Goal: Task Accomplishment & Management: Manage account settings

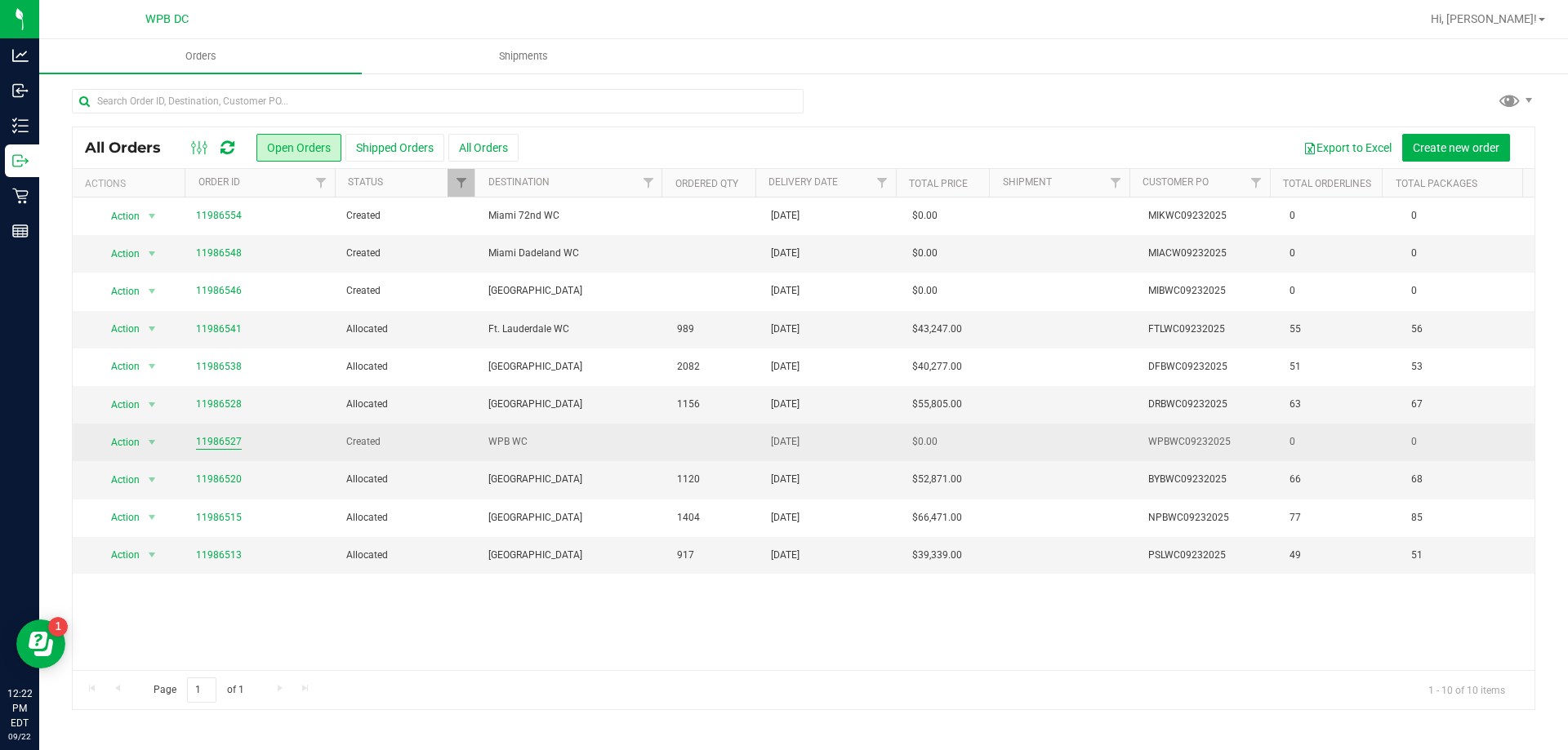
click at [217, 438] on link "11986527" at bounding box center [218, 442] width 46 height 16
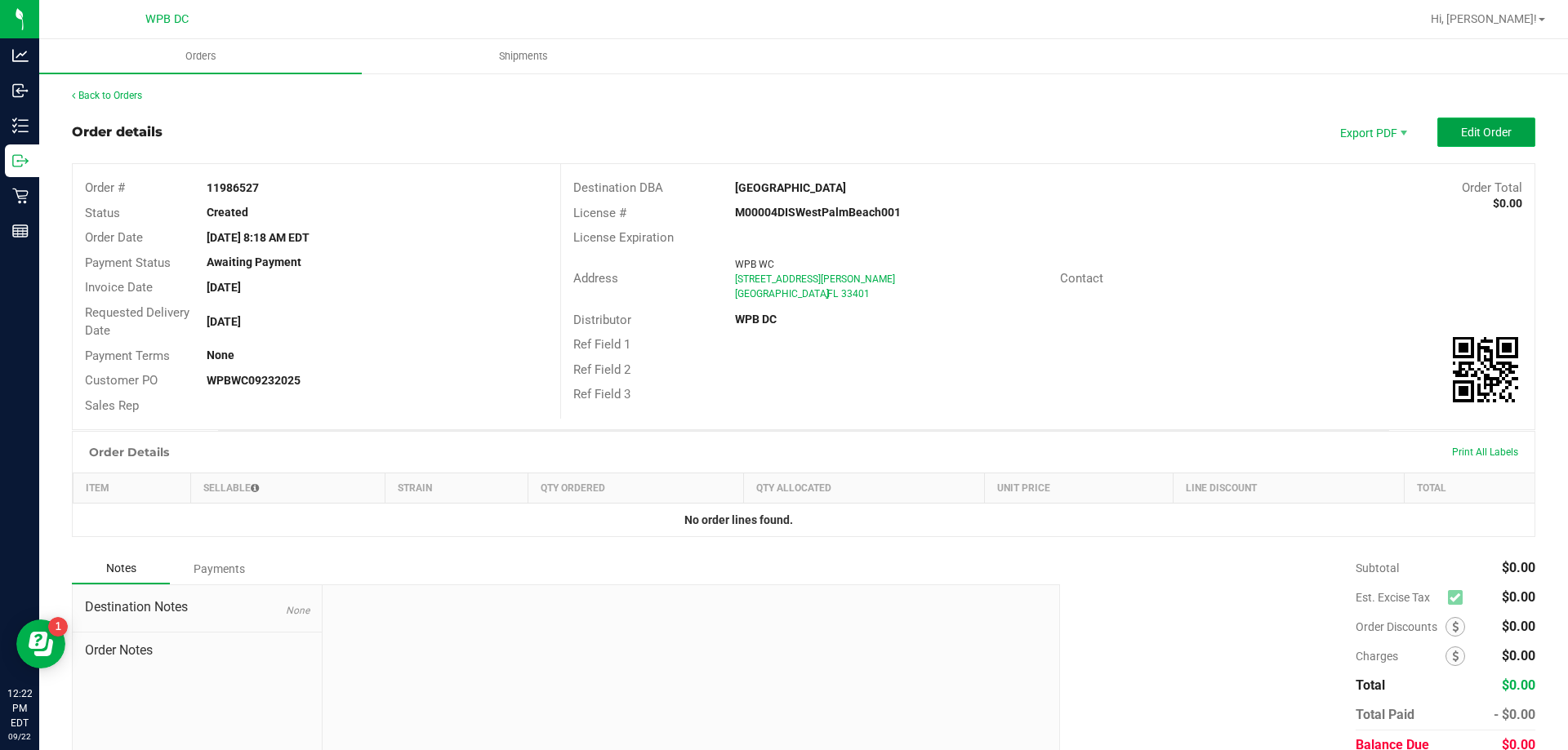
click at [1498, 124] on button "Edit Order" at bounding box center [1486, 132] width 98 height 29
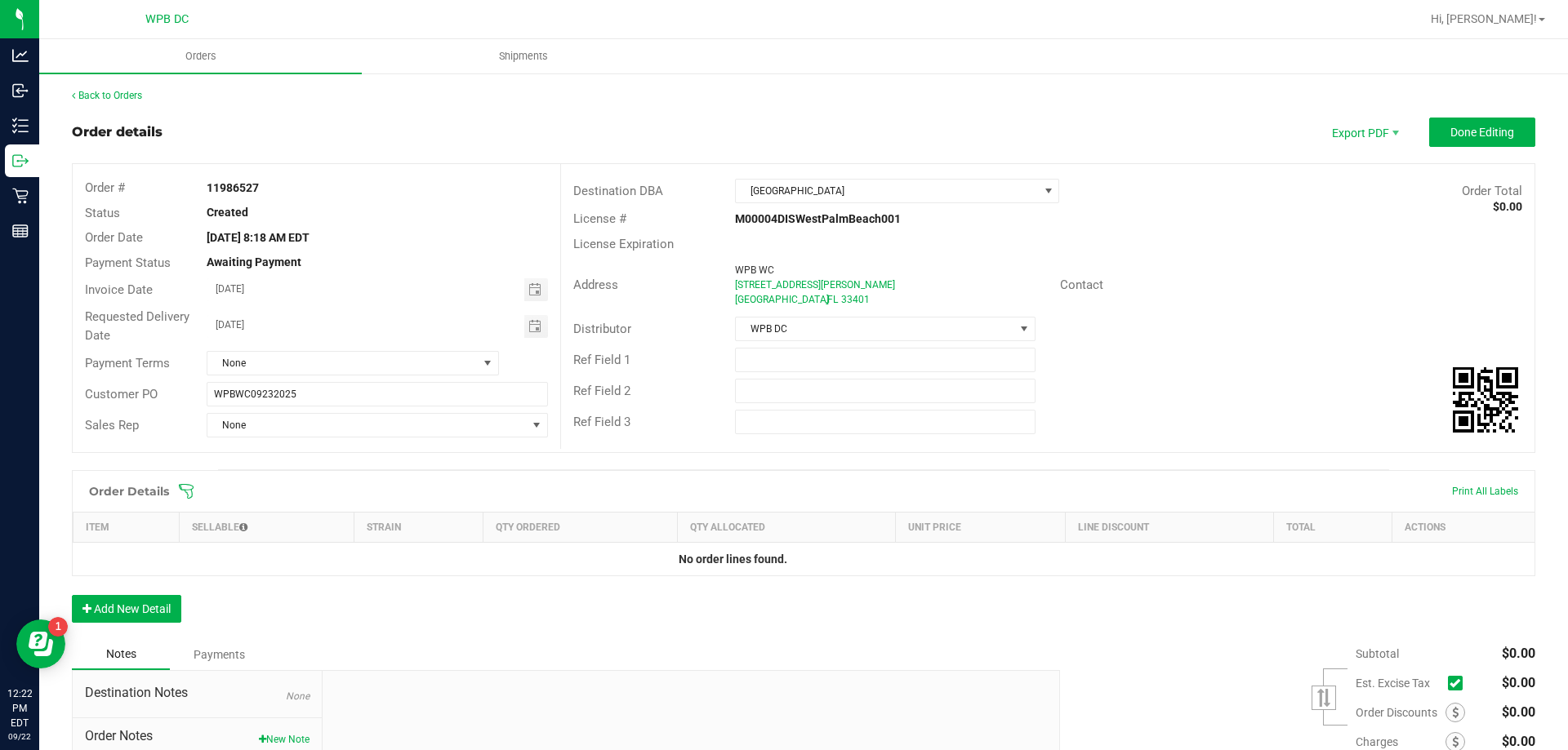
click at [184, 481] on div "Order Details Print All Labels" at bounding box center [804, 492] width 1462 height 41
click at [185, 490] on icon at bounding box center [186, 491] width 15 height 15
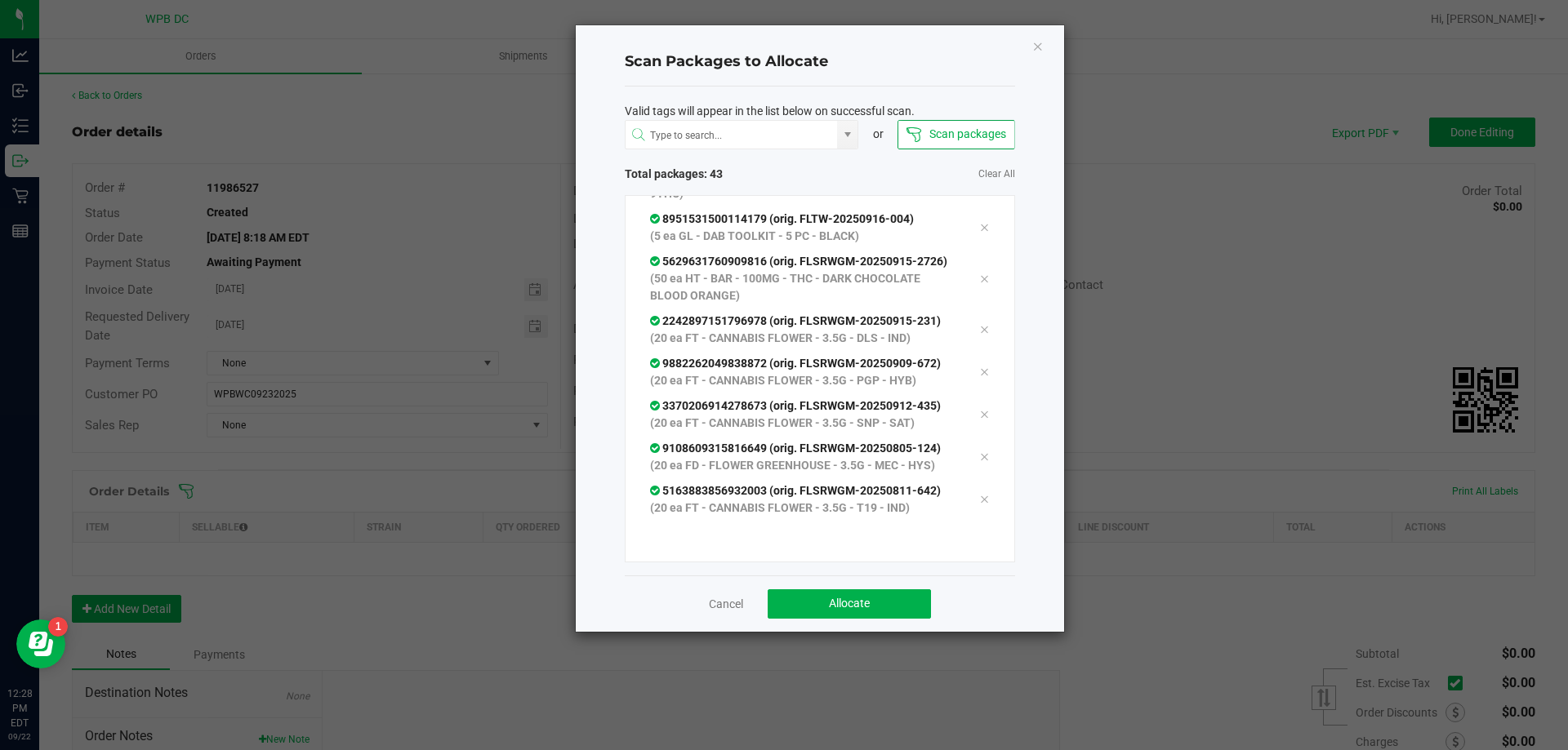
scroll to position [2100, 0]
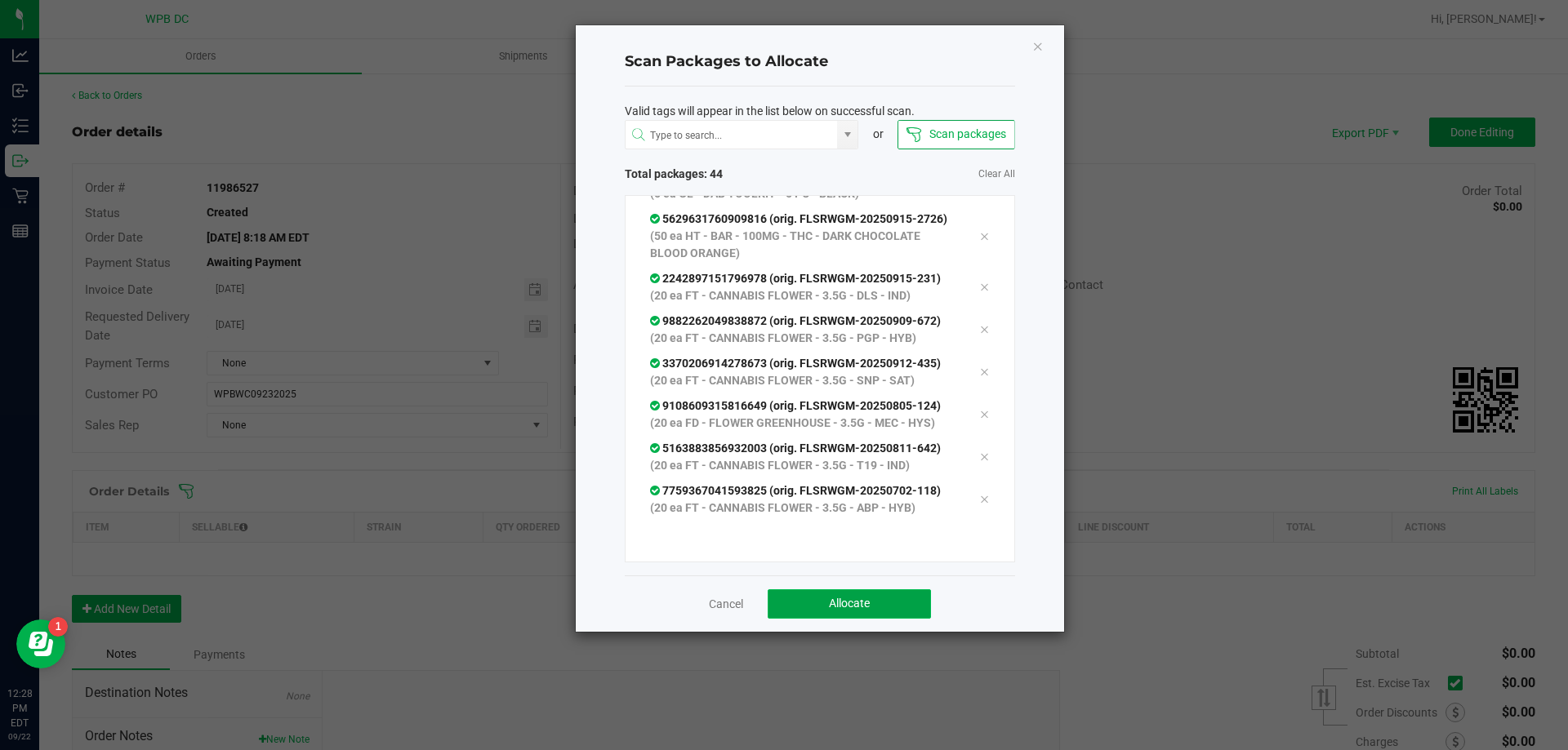
click at [900, 606] on button "Allocate" at bounding box center [850, 604] width 164 height 29
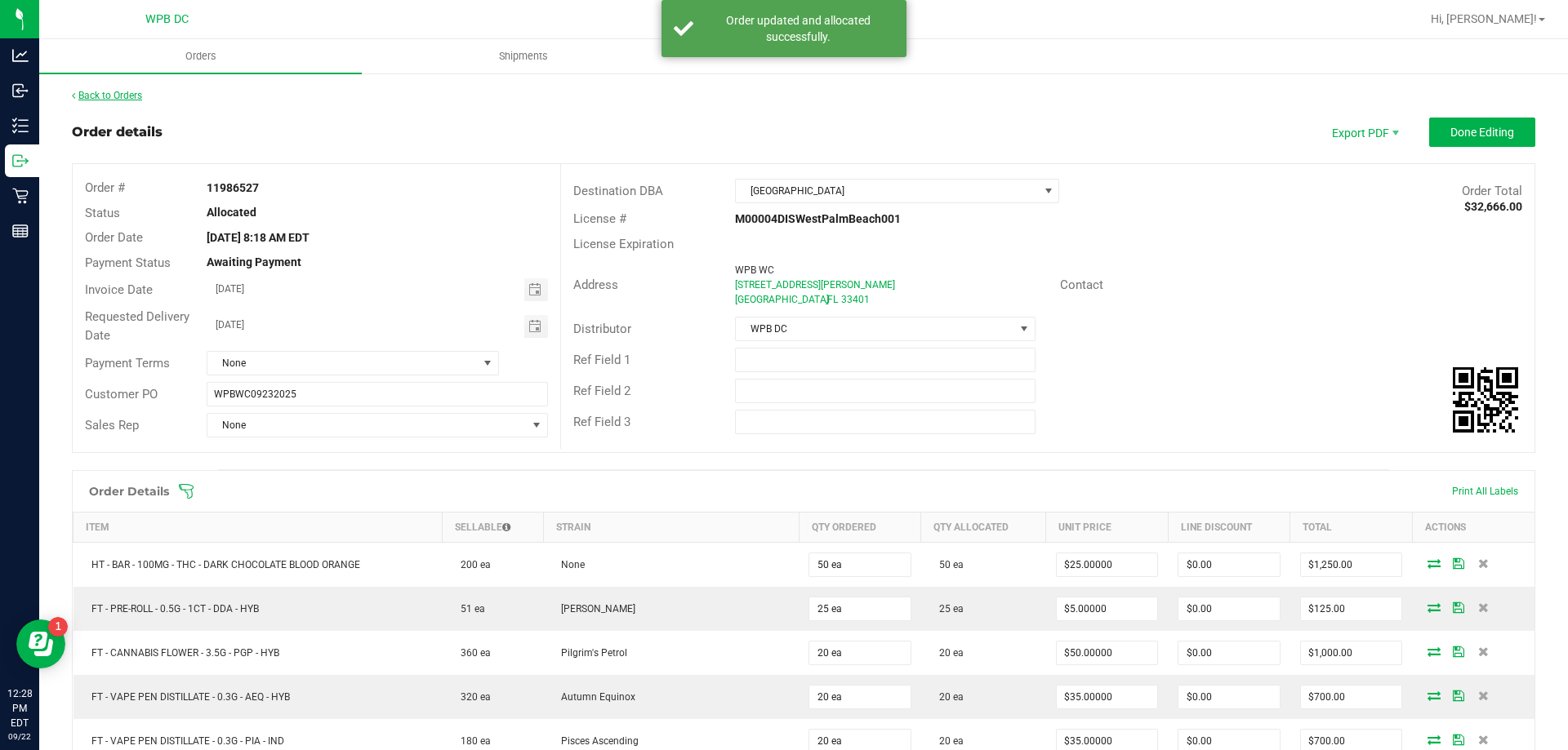
click at [134, 94] on link "Back to Orders" at bounding box center [107, 95] width 70 height 12
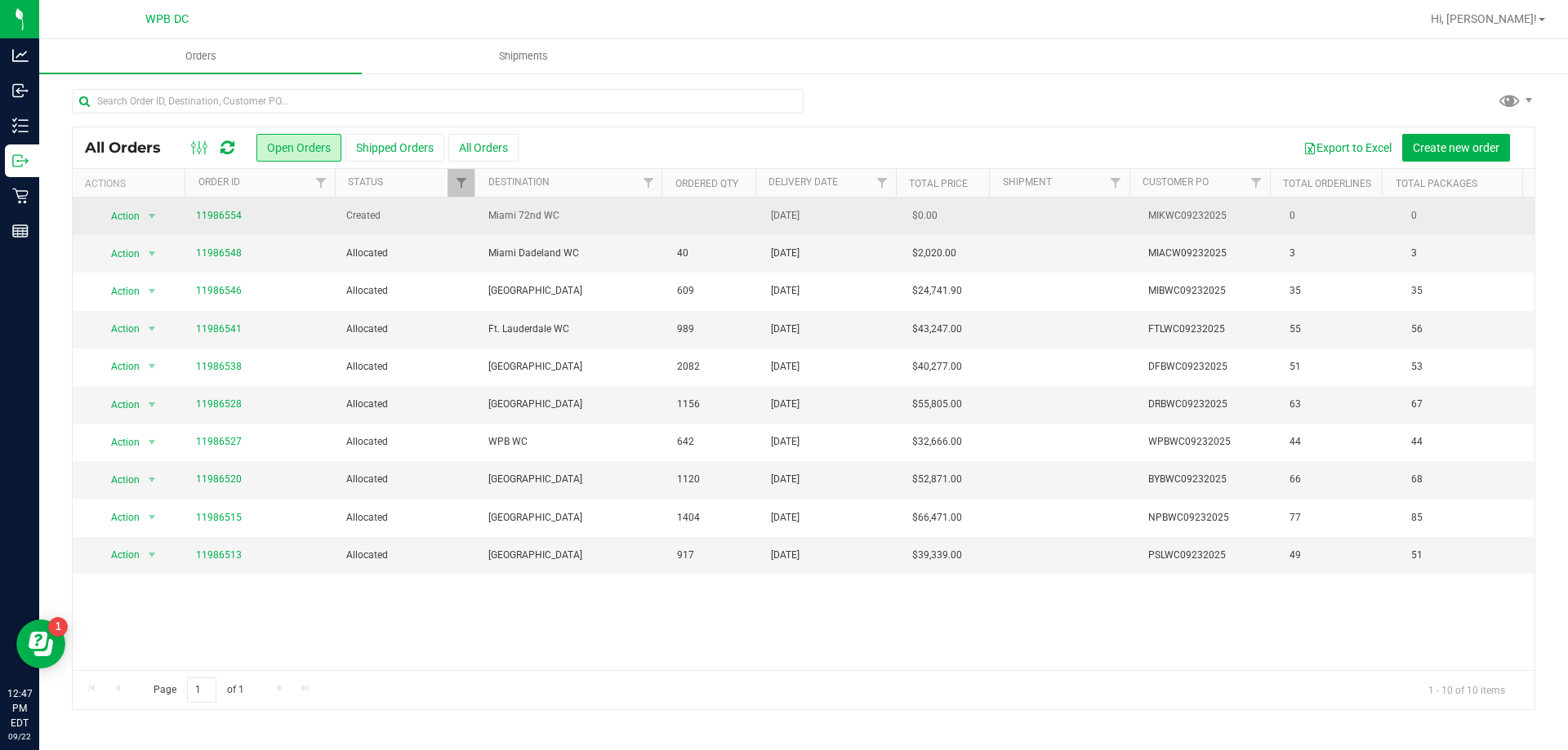
click at [240, 208] on span "11986554" at bounding box center [261, 216] width 132 height 16
click at [235, 219] on link "11986554" at bounding box center [218, 216] width 46 height 16
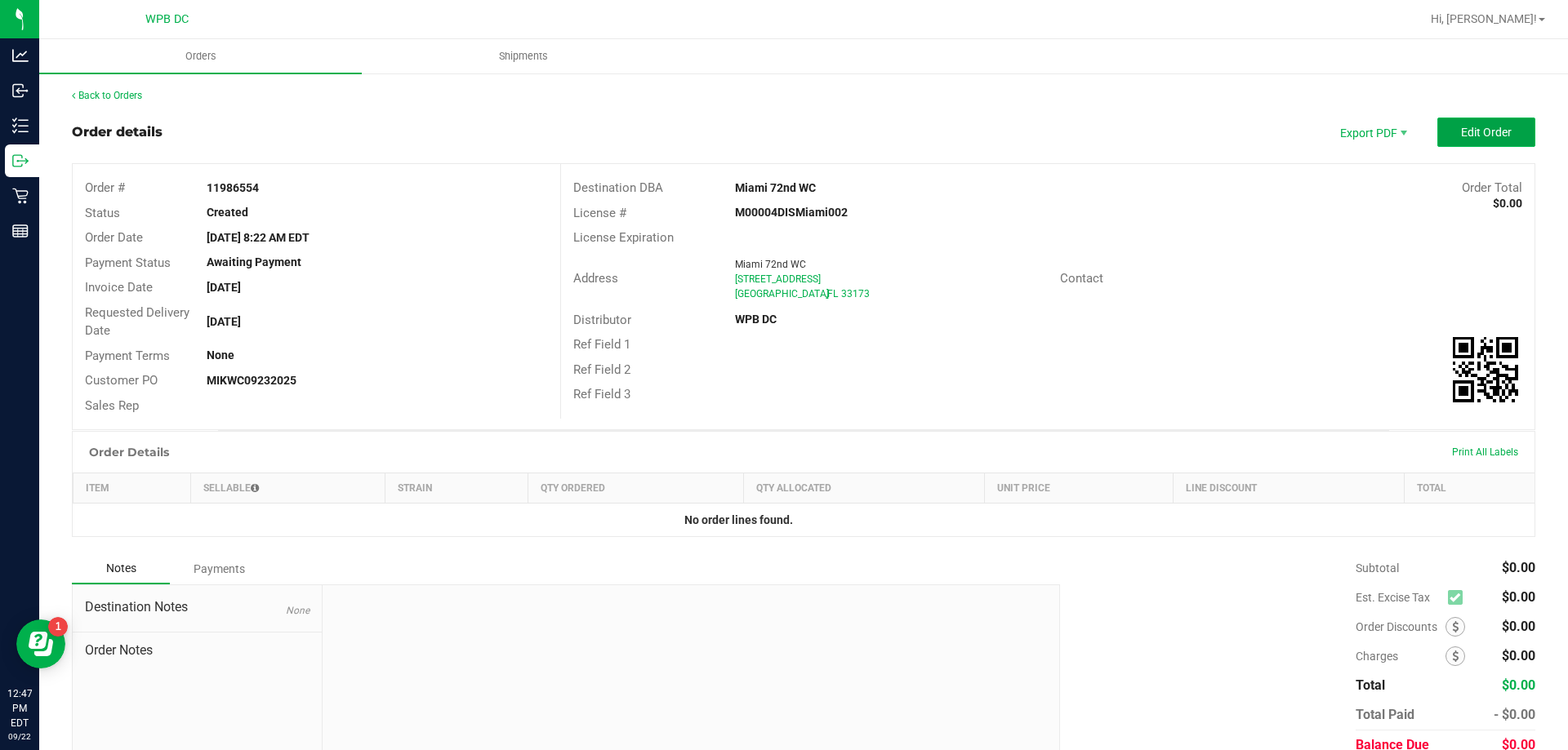
click at [1445, 121] on button "Edit Order" at bounding box center [1486, 132] width 98 height 29
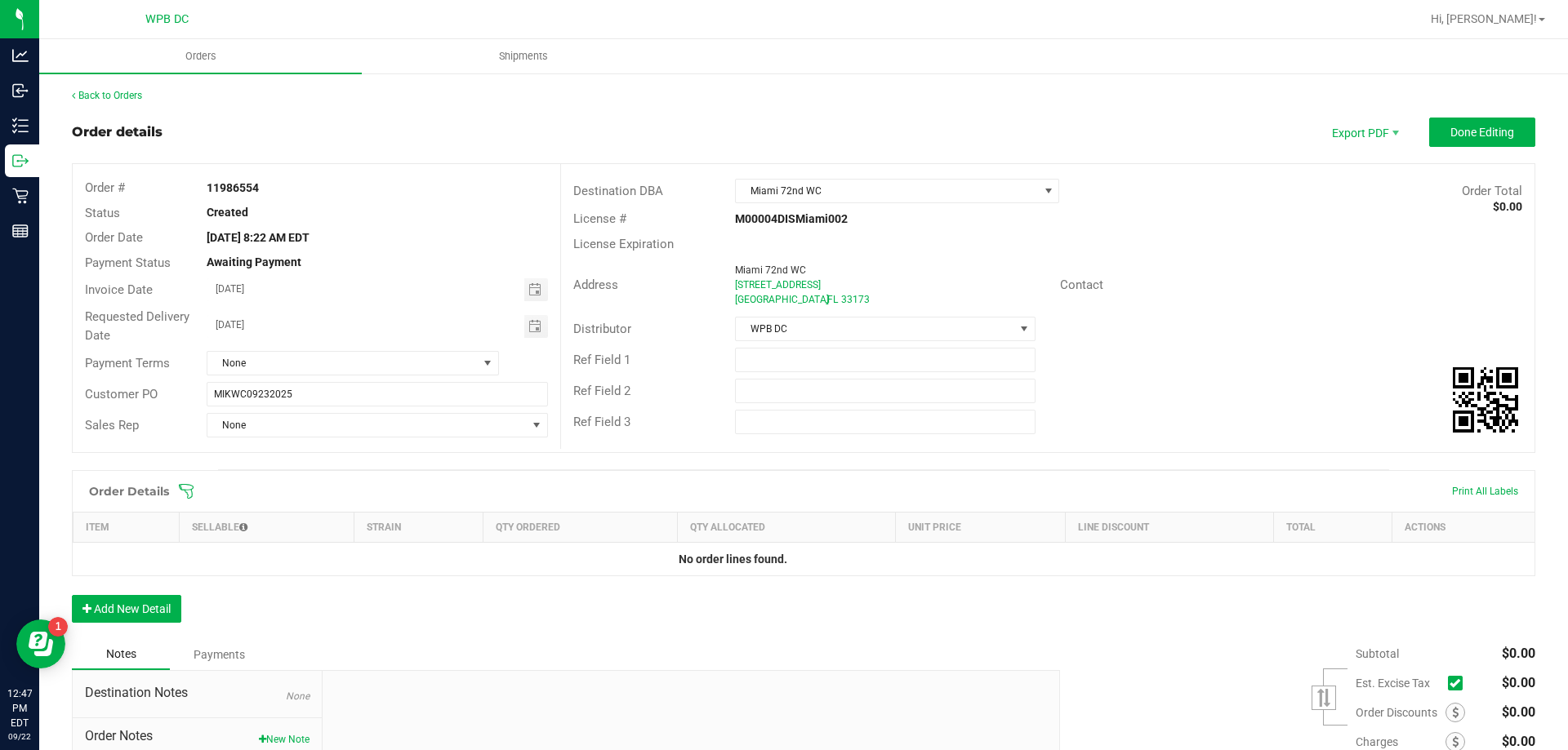
click at [192, 491] on icon at bounding box center [186, 491] width 17 height 17
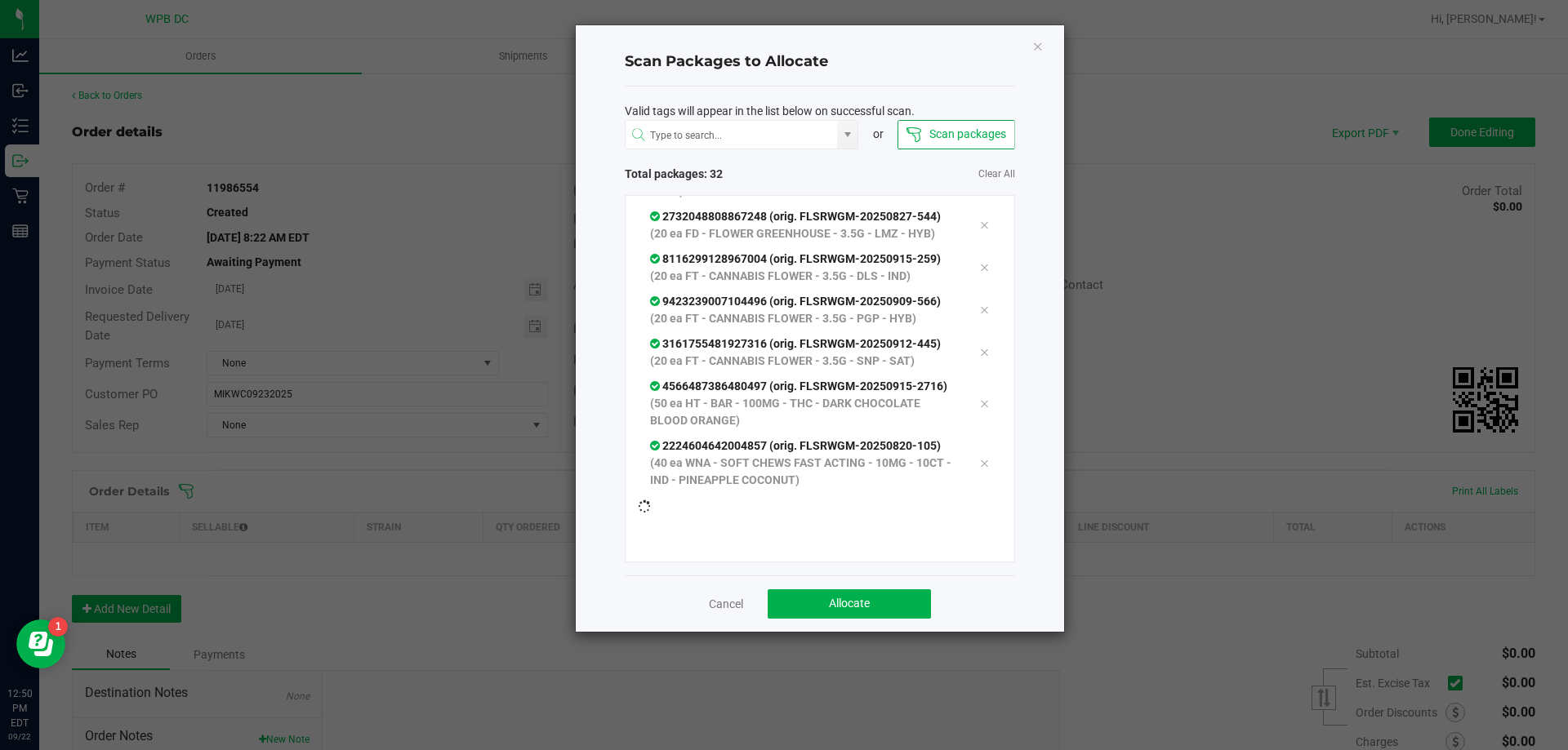
scroll to position [1454, 0]
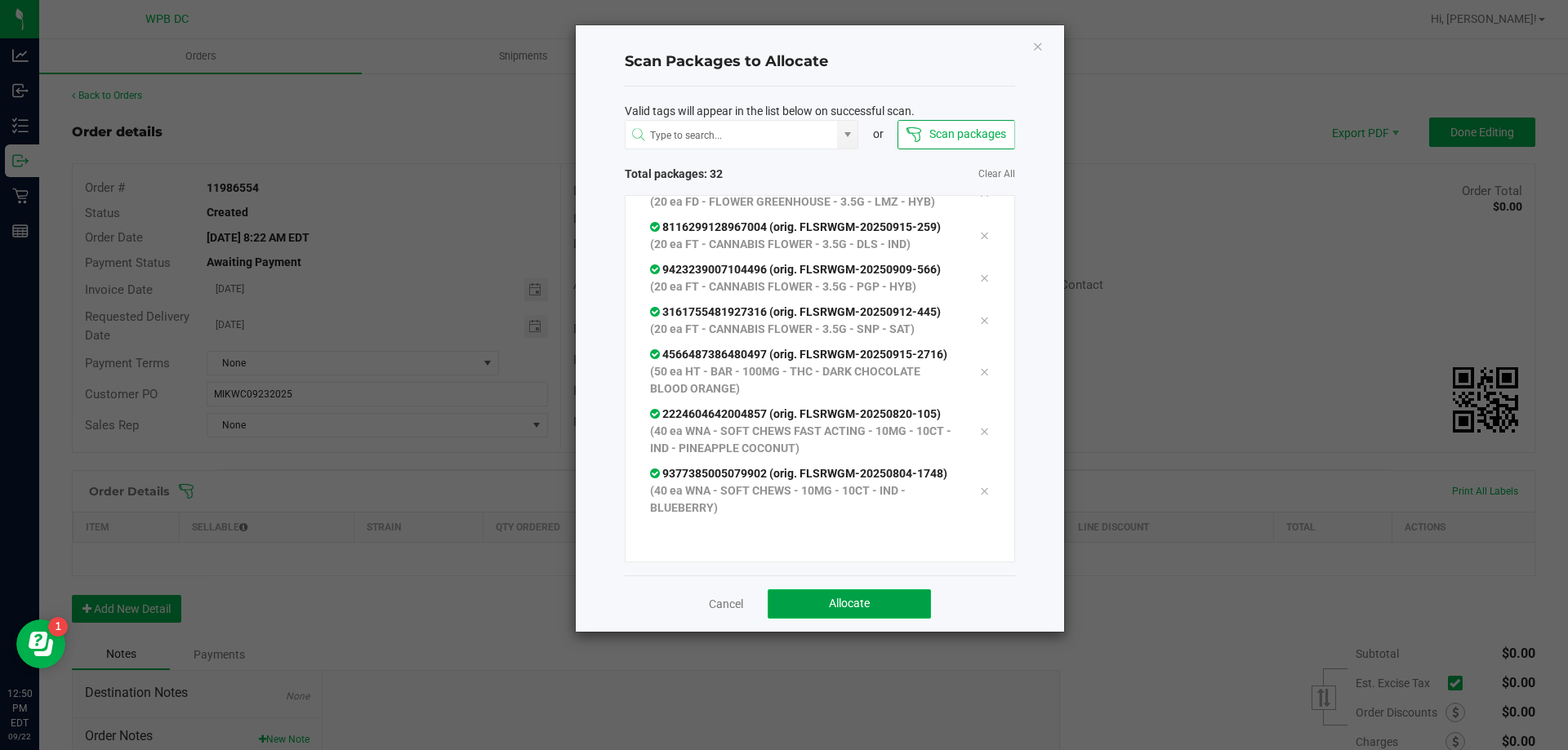
click at [907, 605] on button "Allocate" at bounding box center [850, 604] width 164 height 29
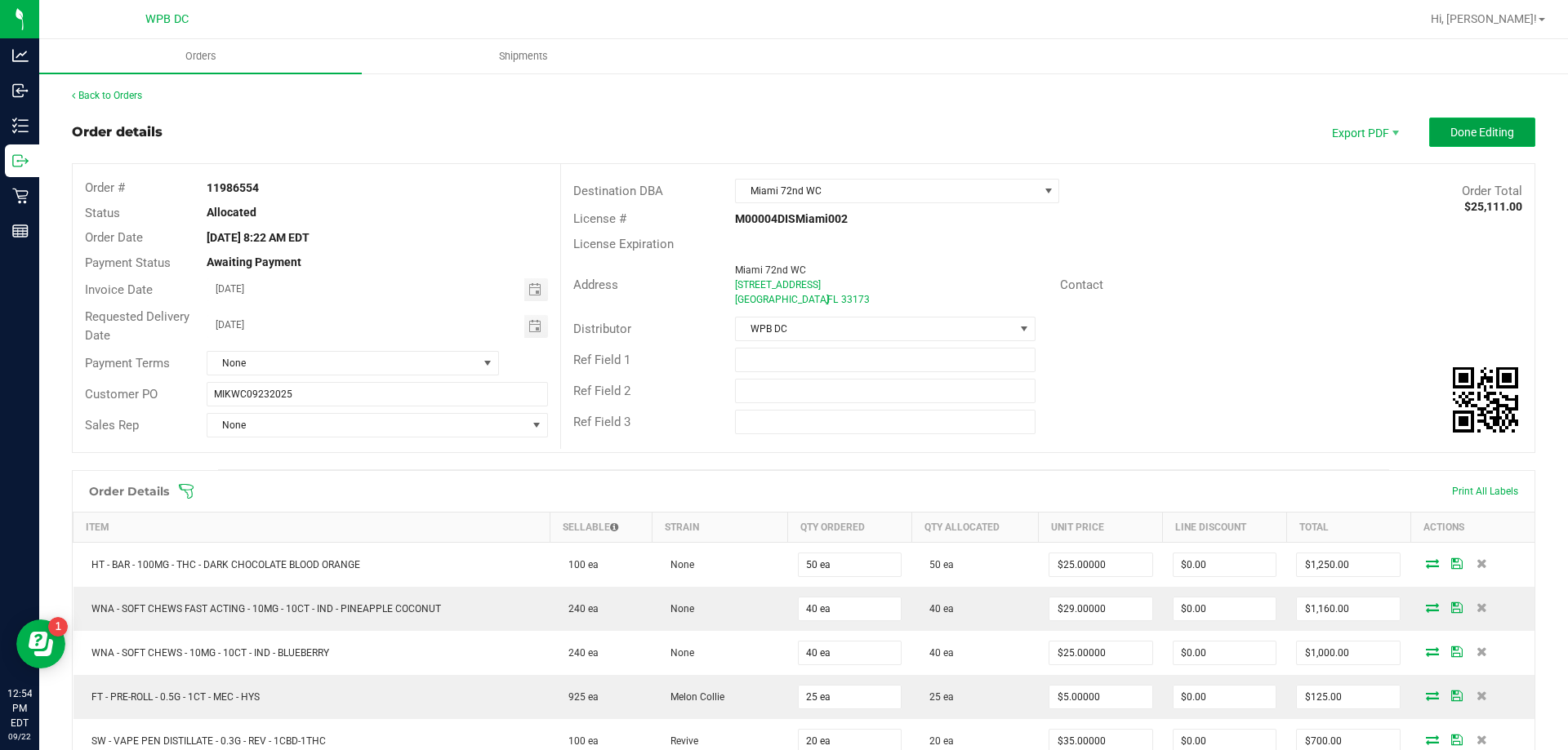
click at [1488, 122] on button "Done Editing" at bounding box center [1482, 132] width 106 height 29
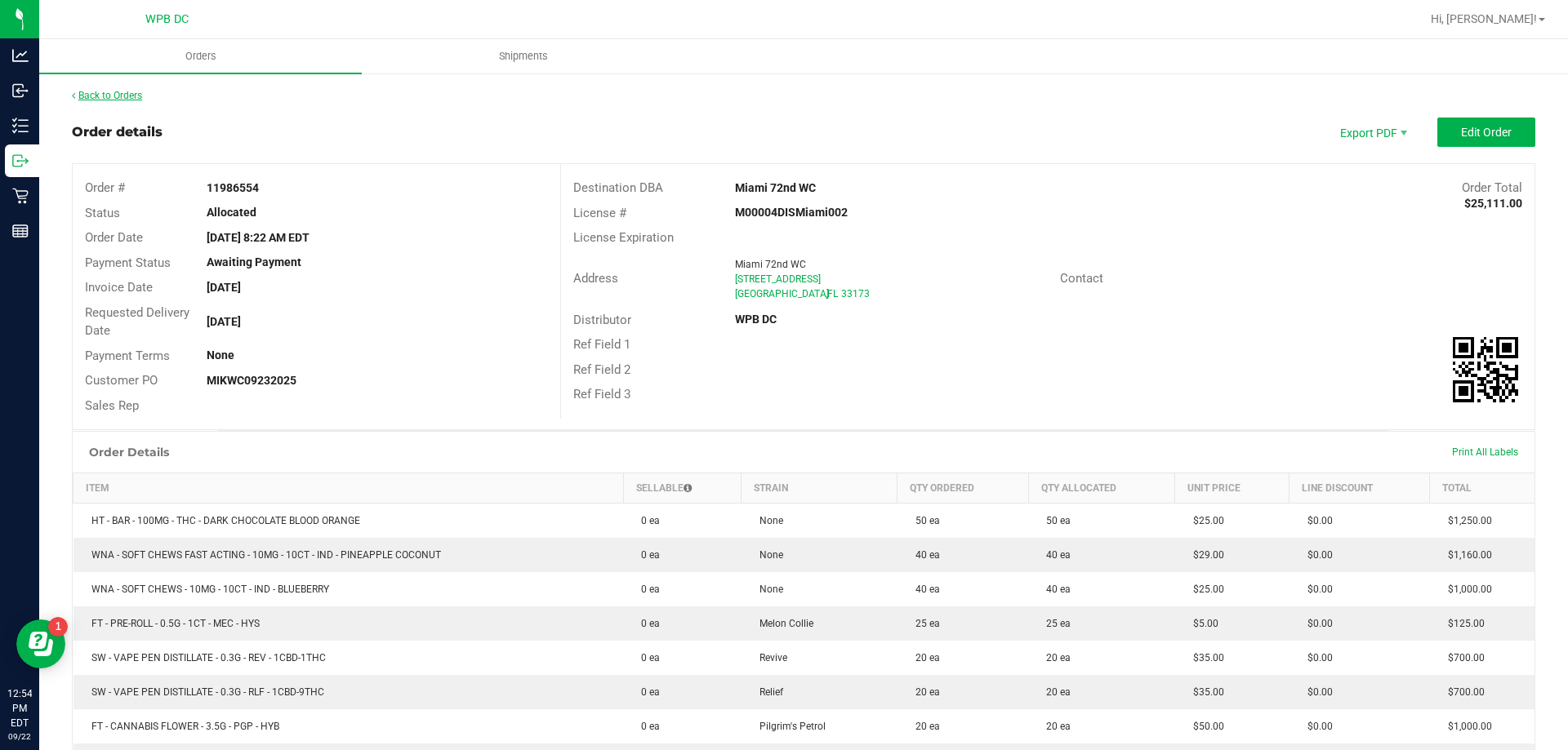
click at [137, 99] on link "Back to Orders" at bounding box center [107, 95] width 70 height 12
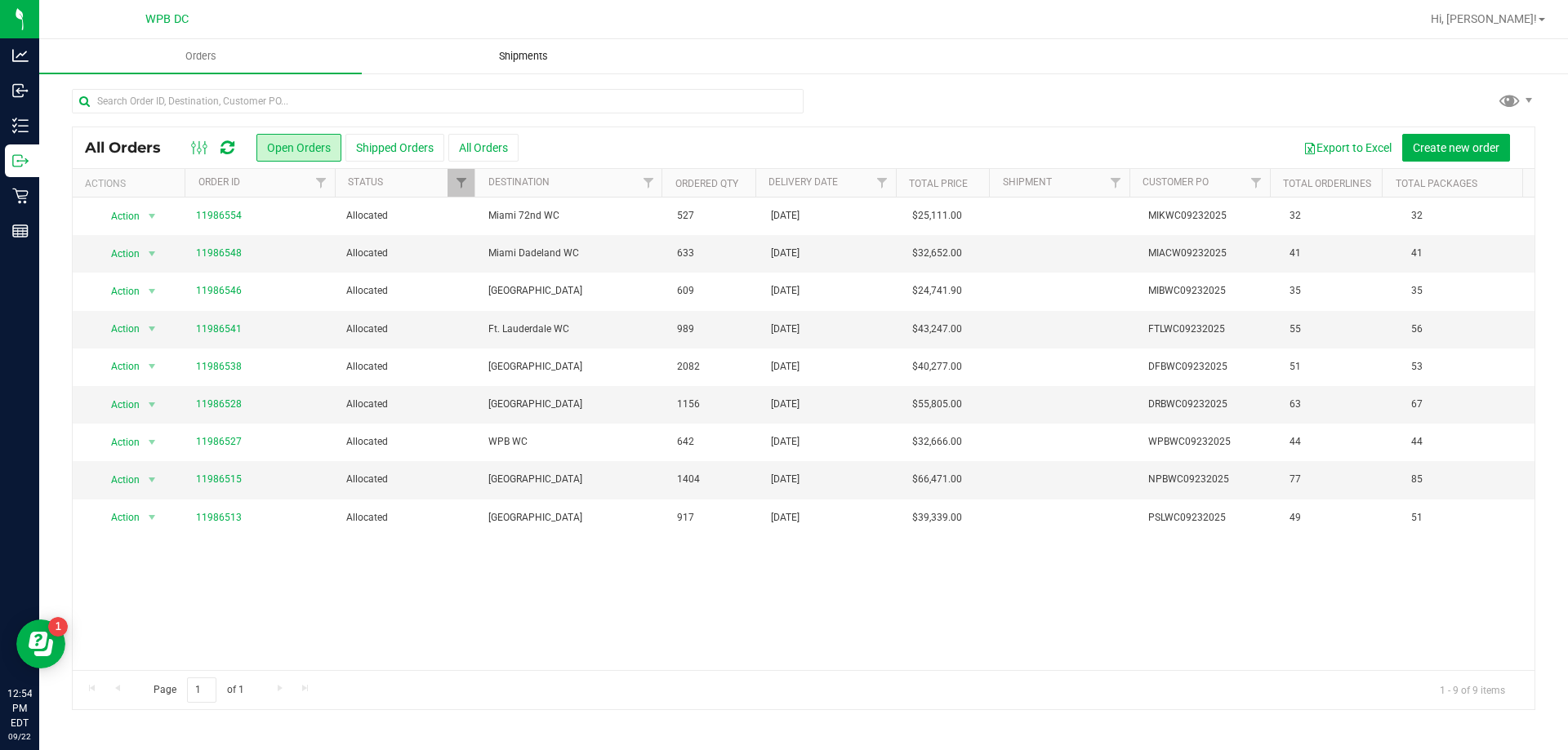
click at [544, 58] on span "Shipments" at bounding box center [523, 56] width 94 height 15
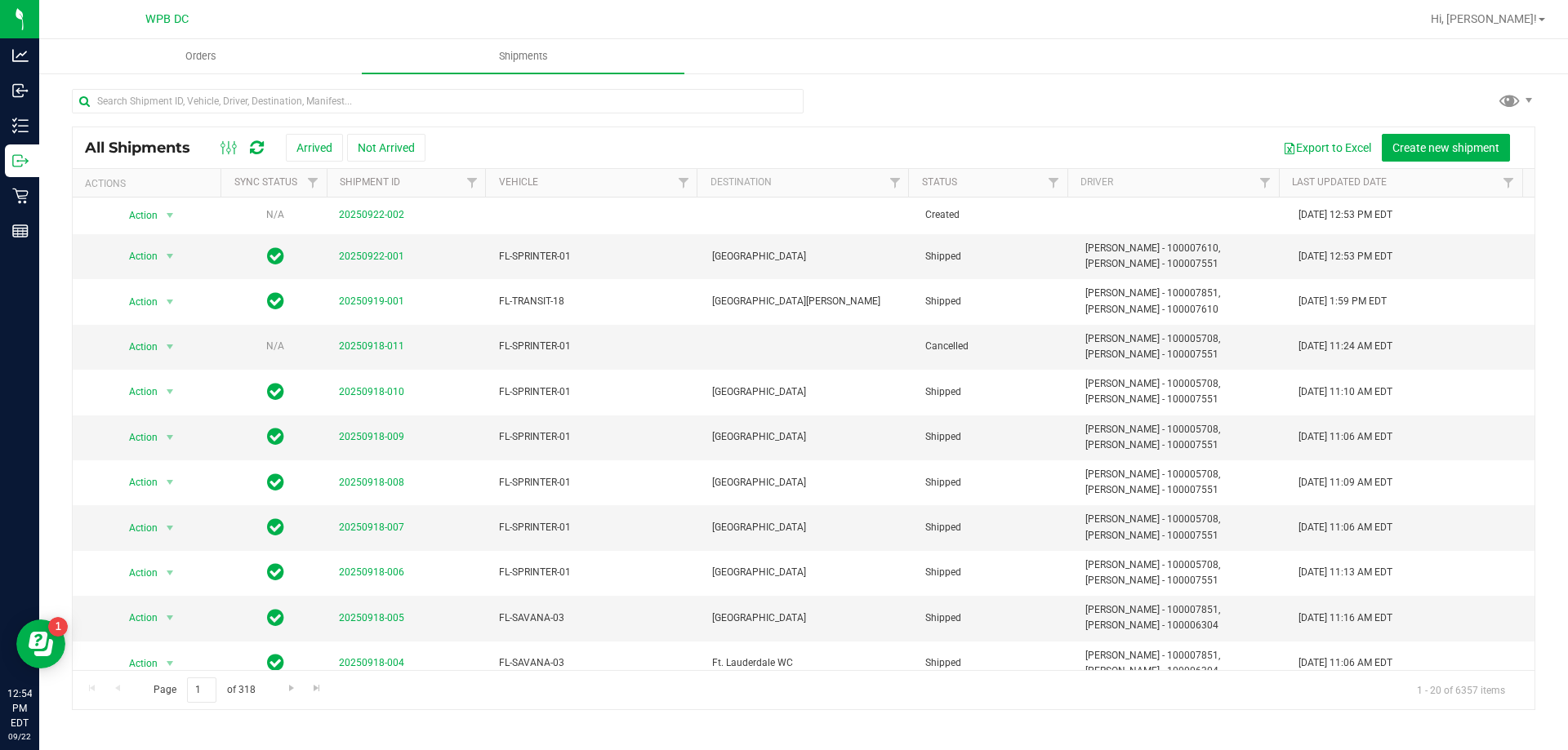
click at [258, 149] on icon at bounding box center [256, 147] width 14 height 17
click at [205, 57] on span "Orders" at bounding box center [201, 56] width 75 height 15
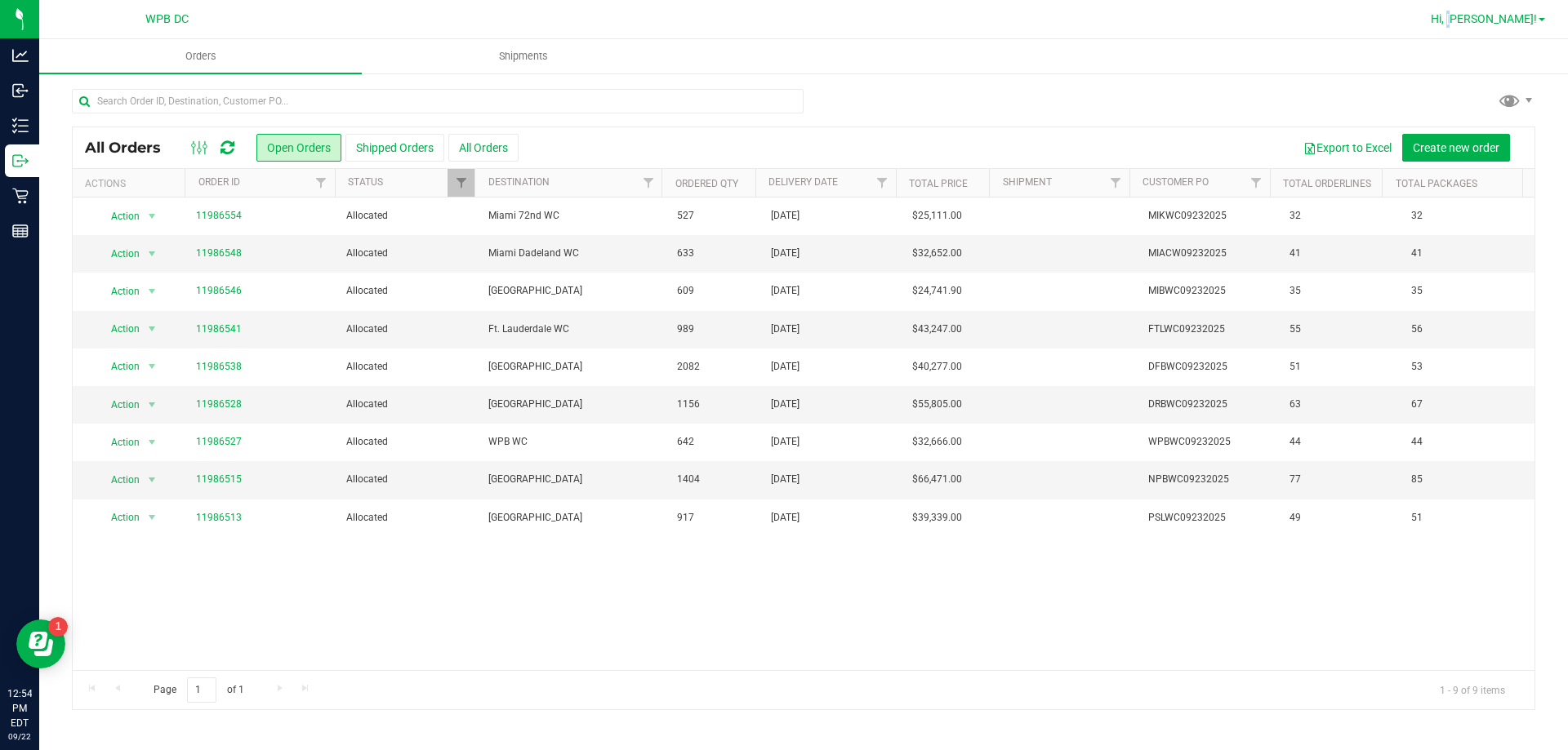
click at [1495, 19] on span "Hi, [PERSON_NAME]!" at bounding box center [1483, 19] width 106 height 13
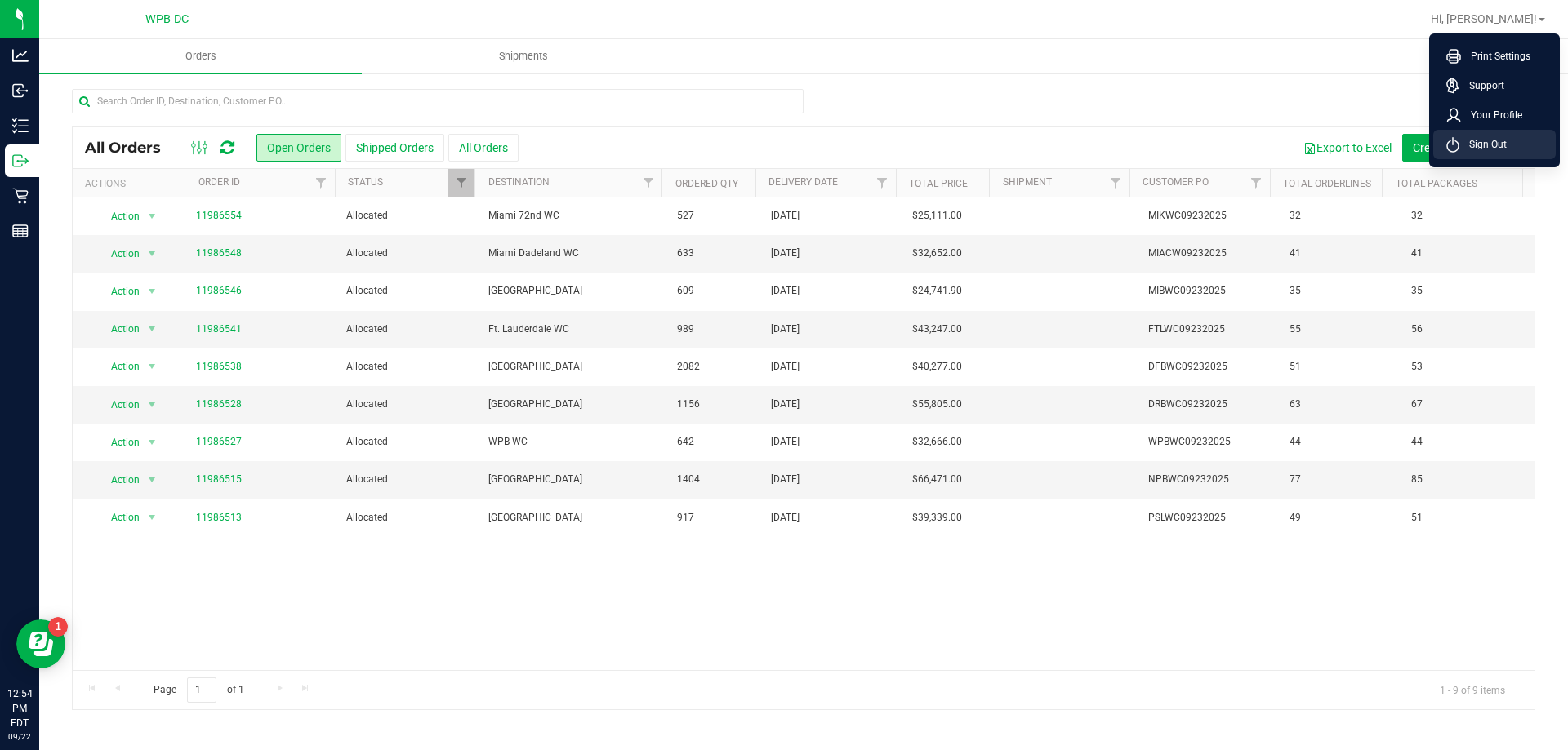
click at [1495, 148] on span "Sign Out" at bounding box center [1483, 144] width 48 height 17
